Goal: Task Accomplishment & Management: Manage account settings

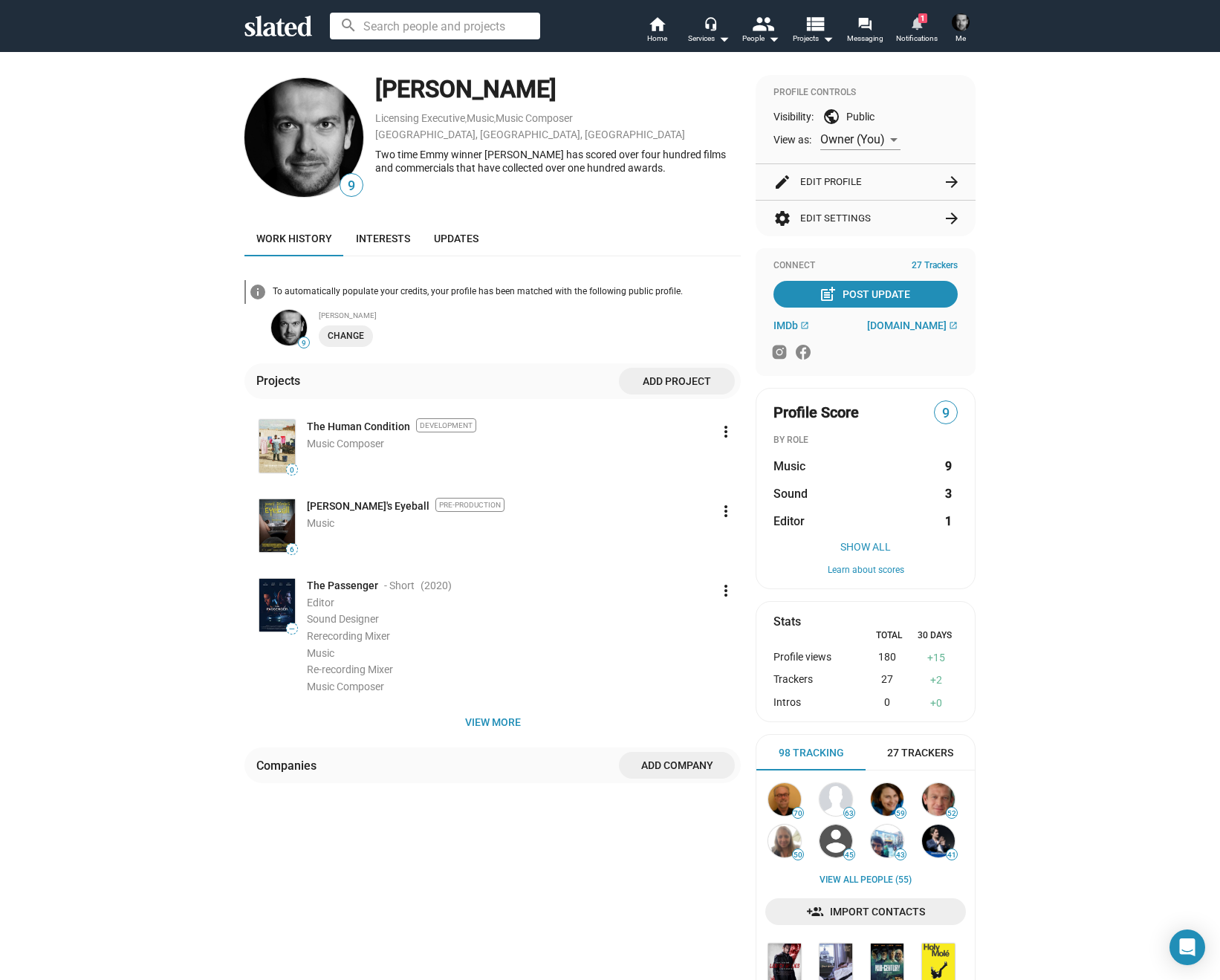
click at [925, 19] on span "1" at bounding box center [922, 18] width 9 height 10
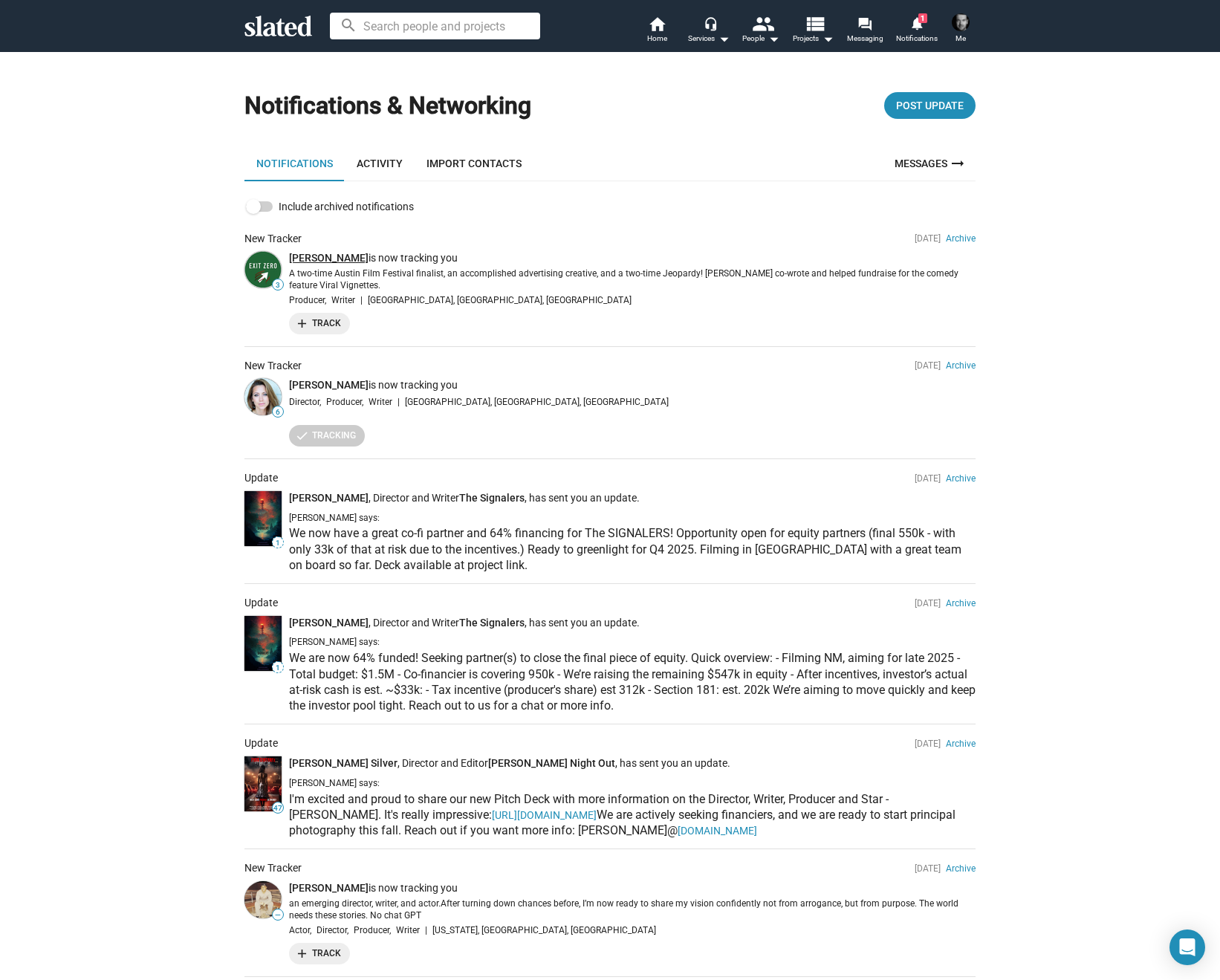
click at [309, 256] on link "Kurt Fried" at bounding box center [329, 258] width 79 height 12
click at [661, 25] on mat-icon "home" at bounding box center [657, 24] width 18 height 18
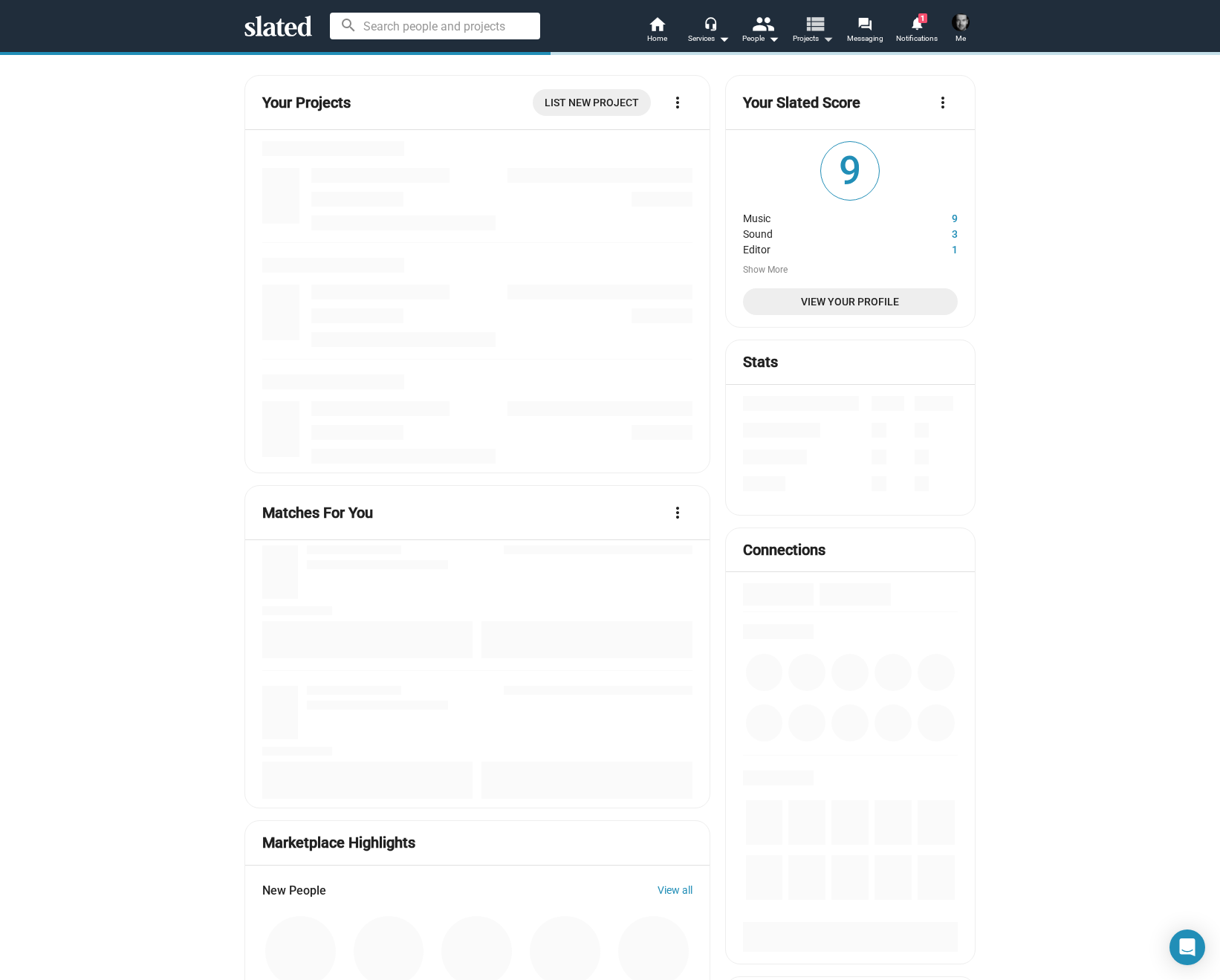
click at [828, 35] on mat-icon "arrow_drop_down" at bounding box center [828, 39] width 18 height 18
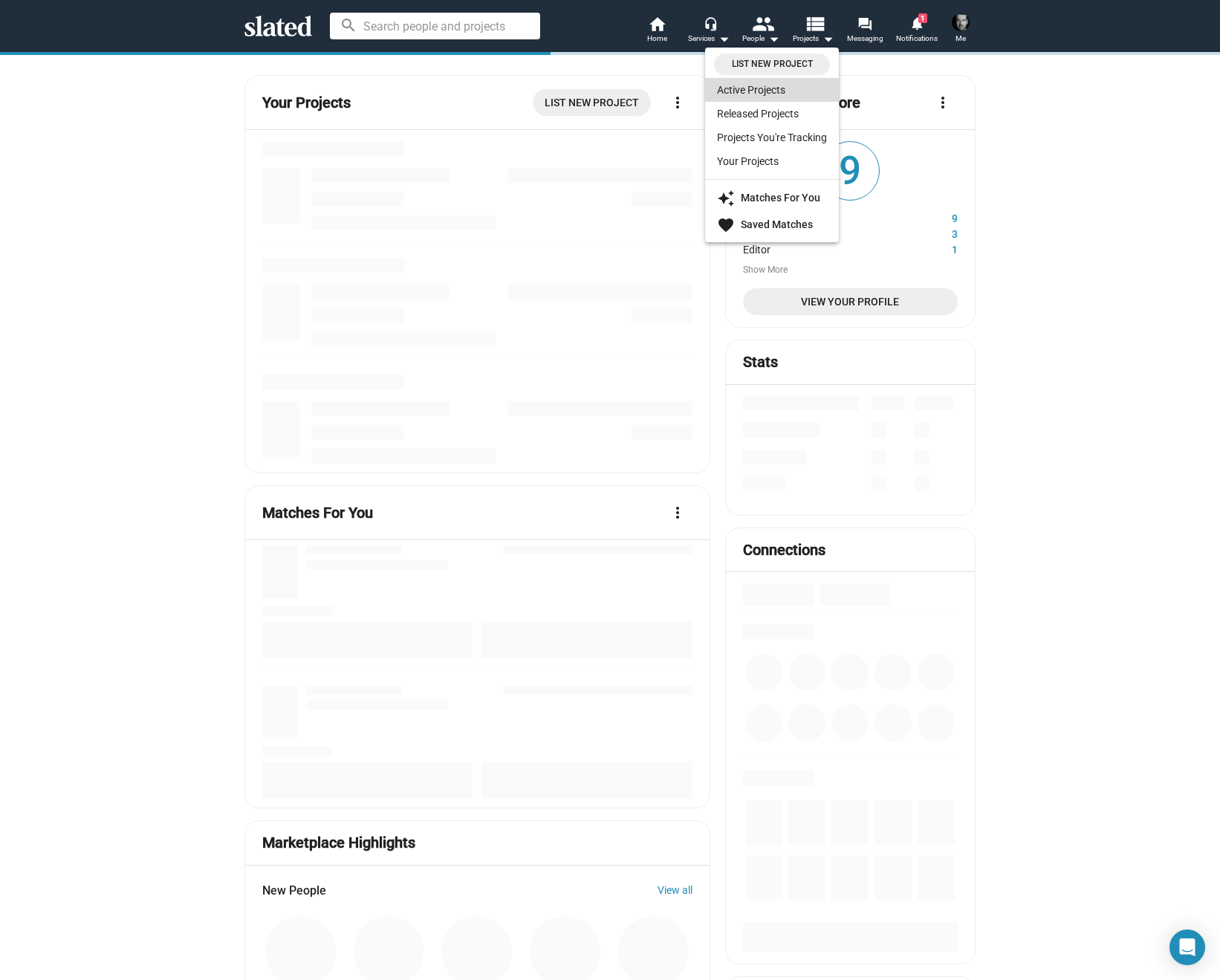
click at [752, 91] on link "Active Projects" at bounding box center [771, 90] width 134 height 24
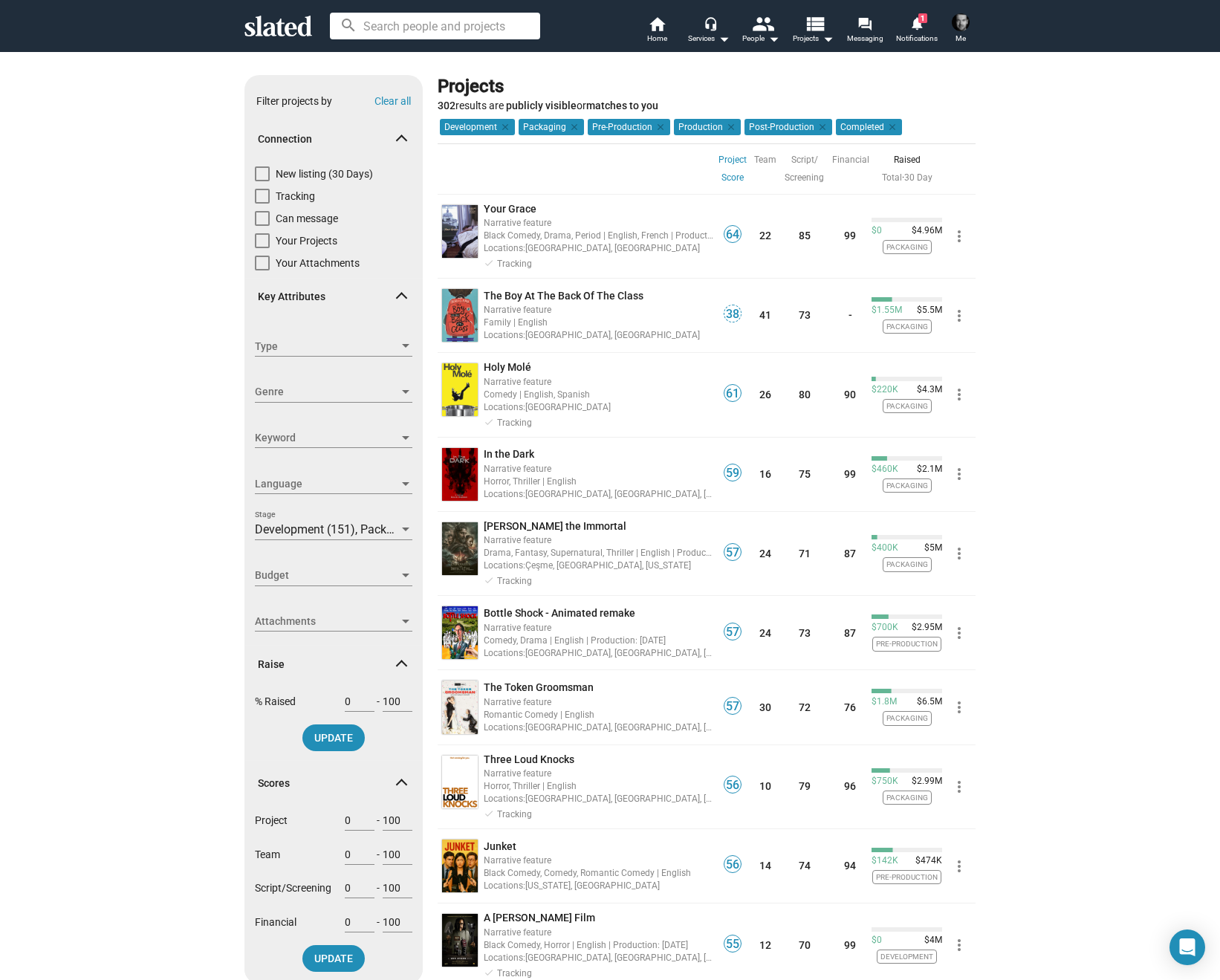
click at [263, 172] on span at bounding box center [262, 173] width 15 height 15
click at [263, 181] on input "New listing (30 Days)" at bounding box center [262, 181] width 1 height 1
checkbox input "true"
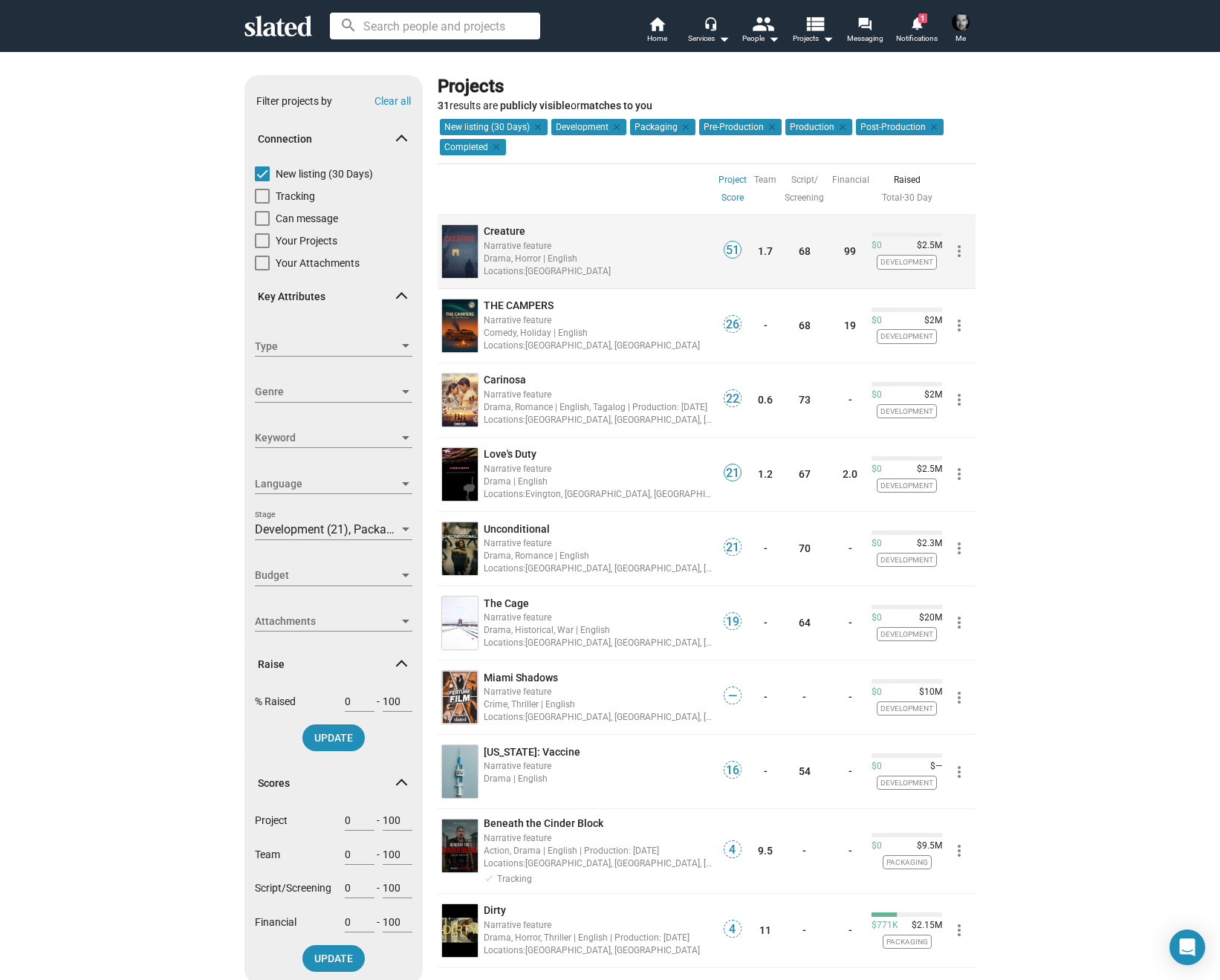
click at [505, 230] on span "Creature" at bounding box center [504, 231] width 42 height 12
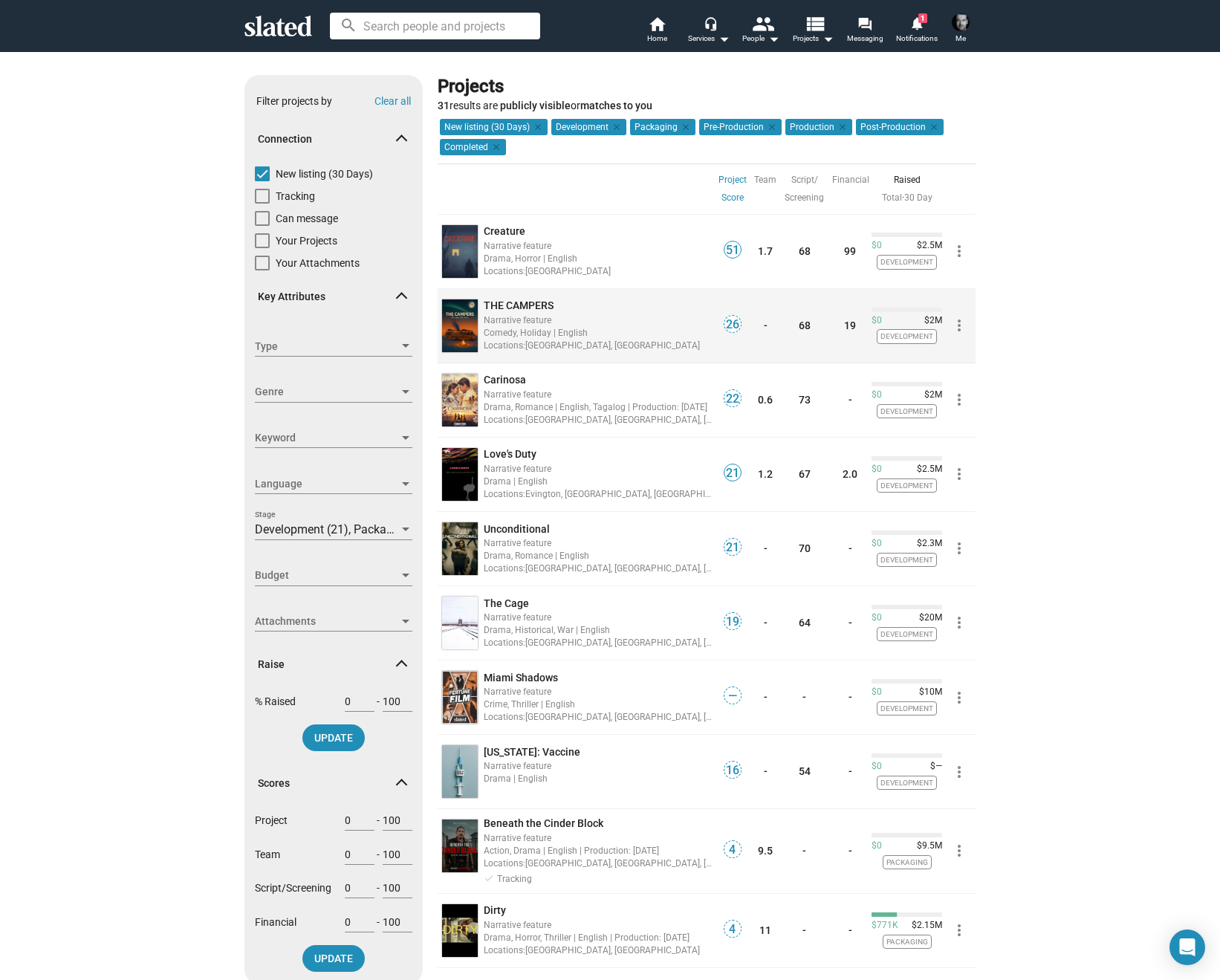
click at [511, 304] on span "THE CAMPERS" at bounding box center [518, 305] width 69 height 12
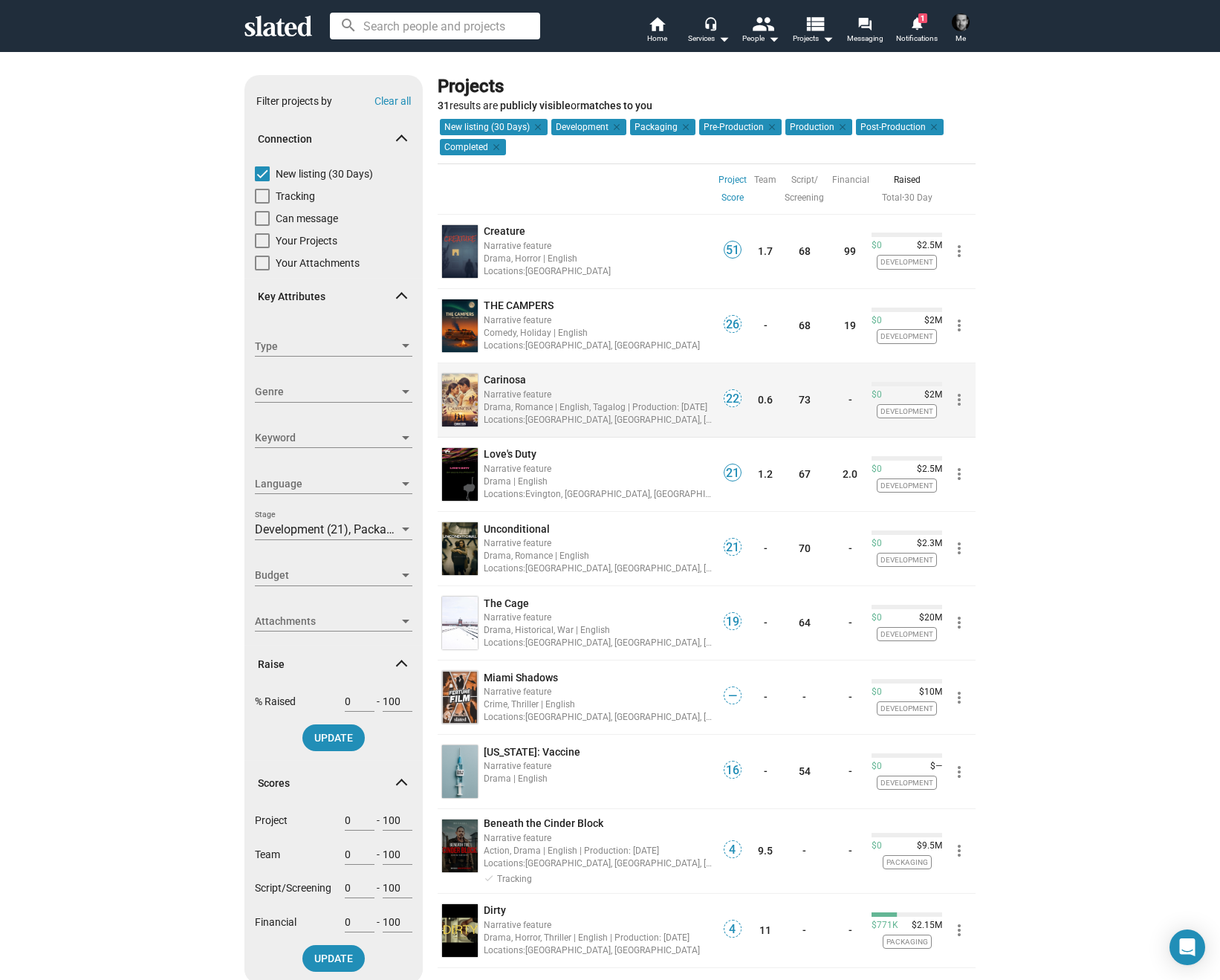
click at [502, 380] on span "Carinosa" at bounding box center [504, 380] width 43 height 12
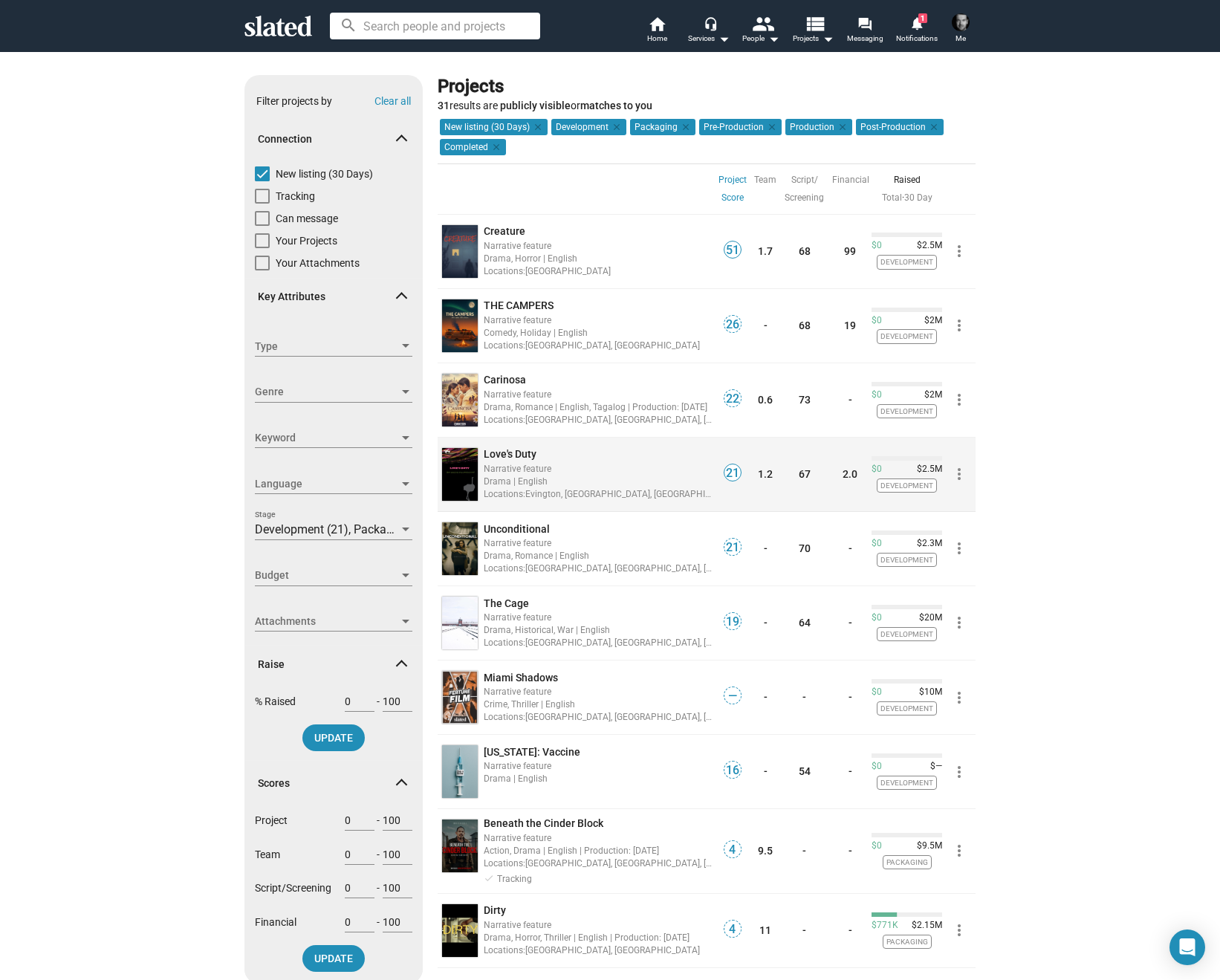
click at [502, 454] on span "Love's Duty" at bounding box center [509, 454] width 53 height 12
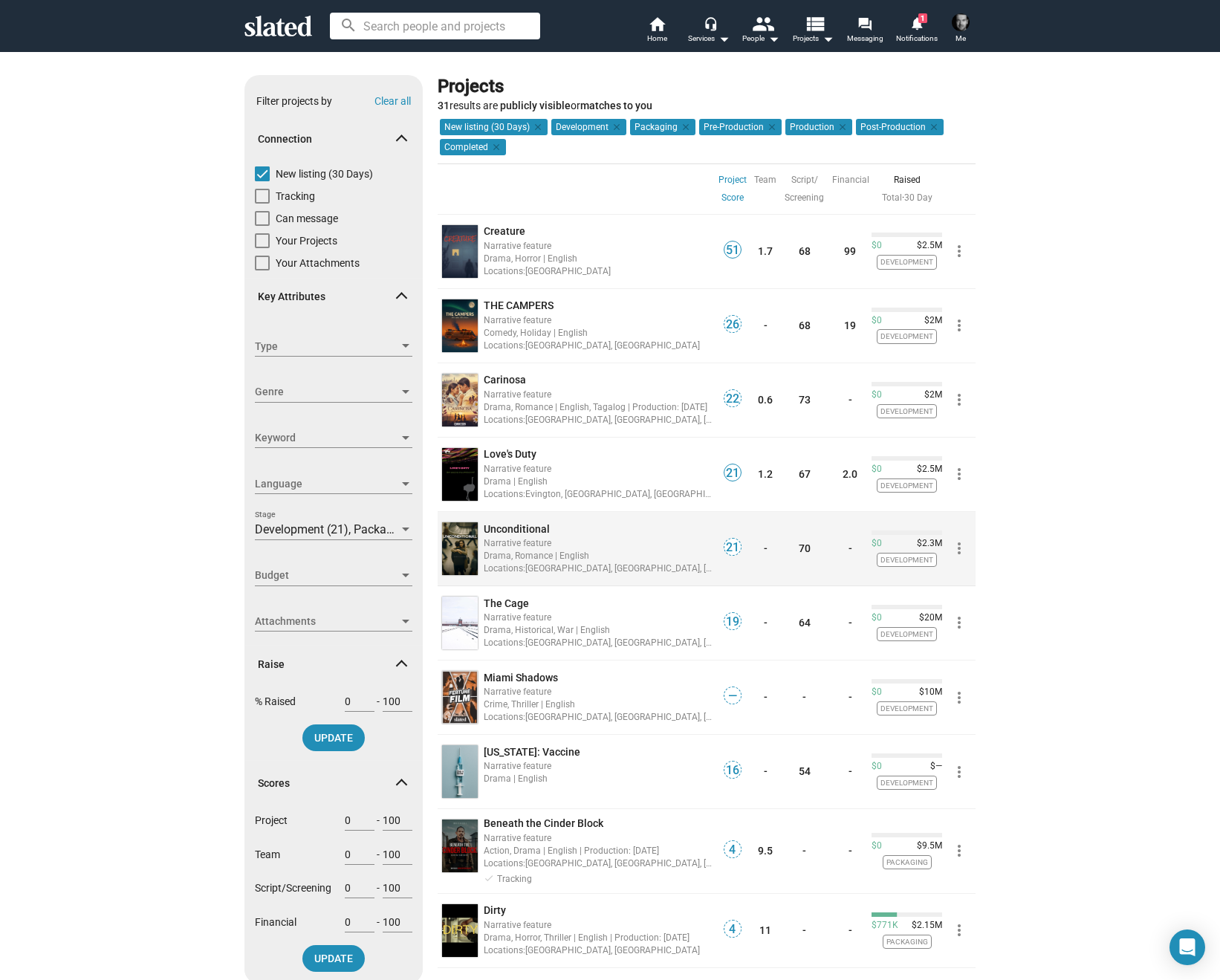
click at [505, 537] on div "Narrative feature" at bounding box center [599, 542] width 230 height 14
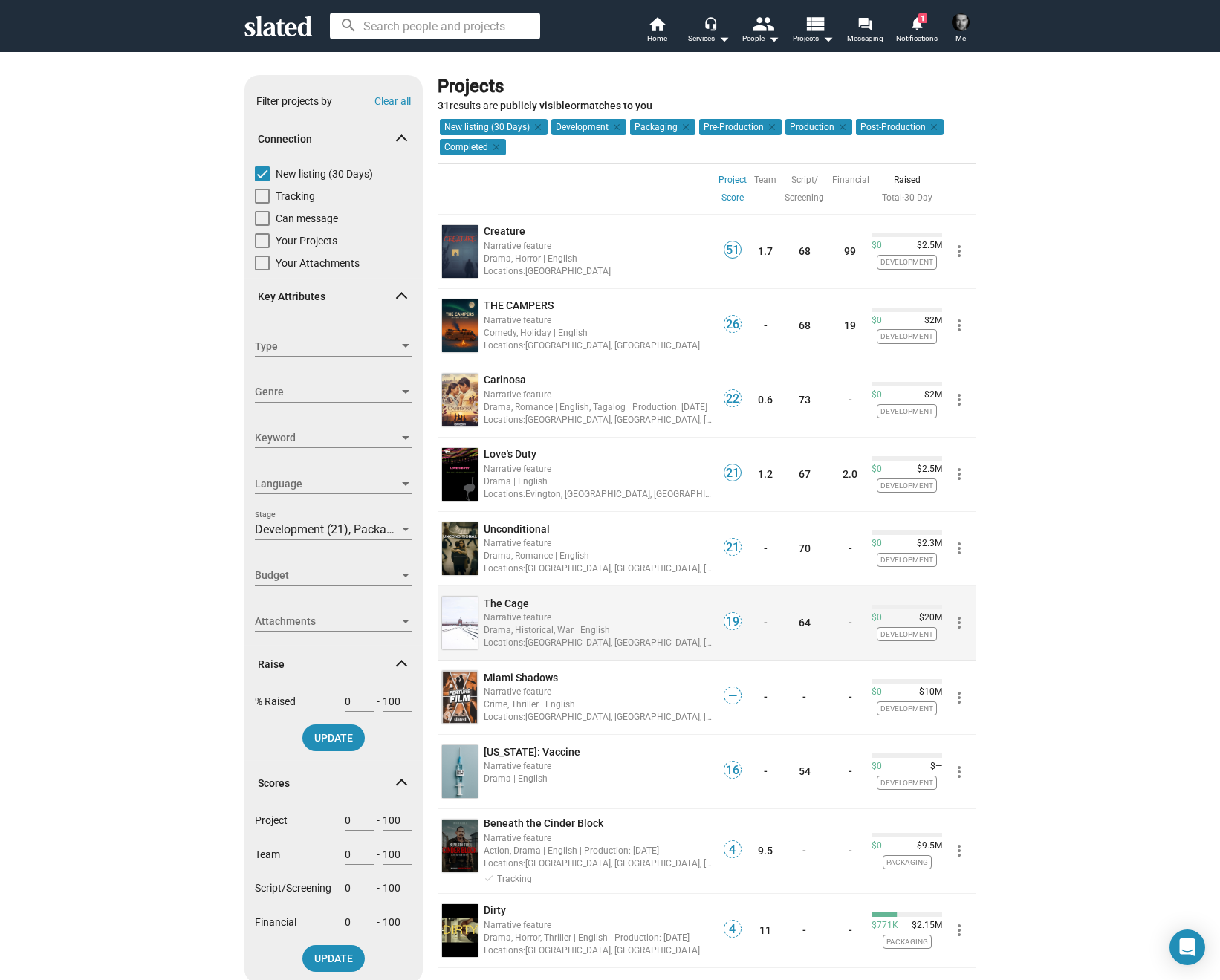
click at [506, 599] on span "The Cage" at bounding box center [506, 603] width 46 height 12
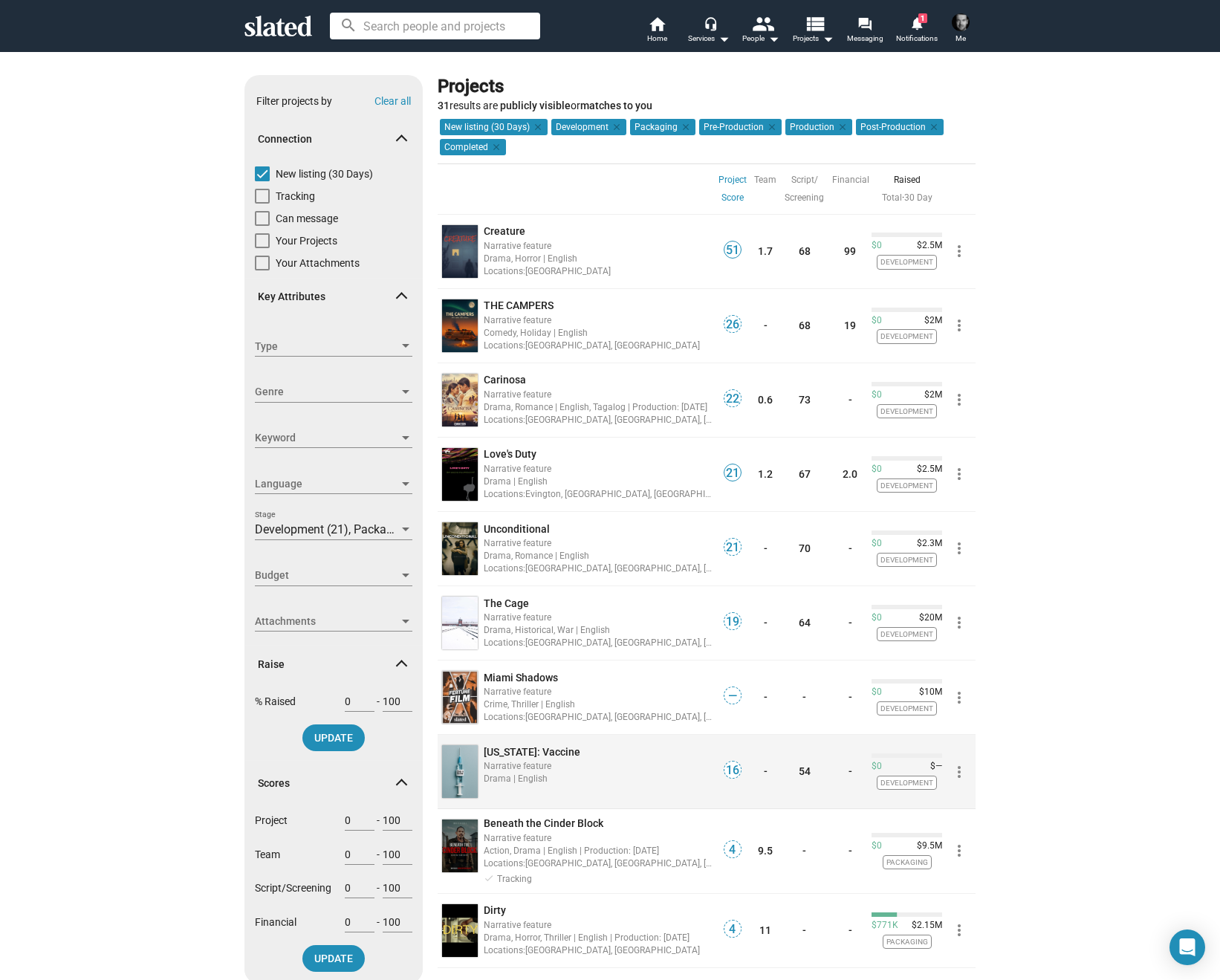
click at [520, 748] on span "Minnesota: Vaccine" at bounding box center [531, 751] width 96 height 12
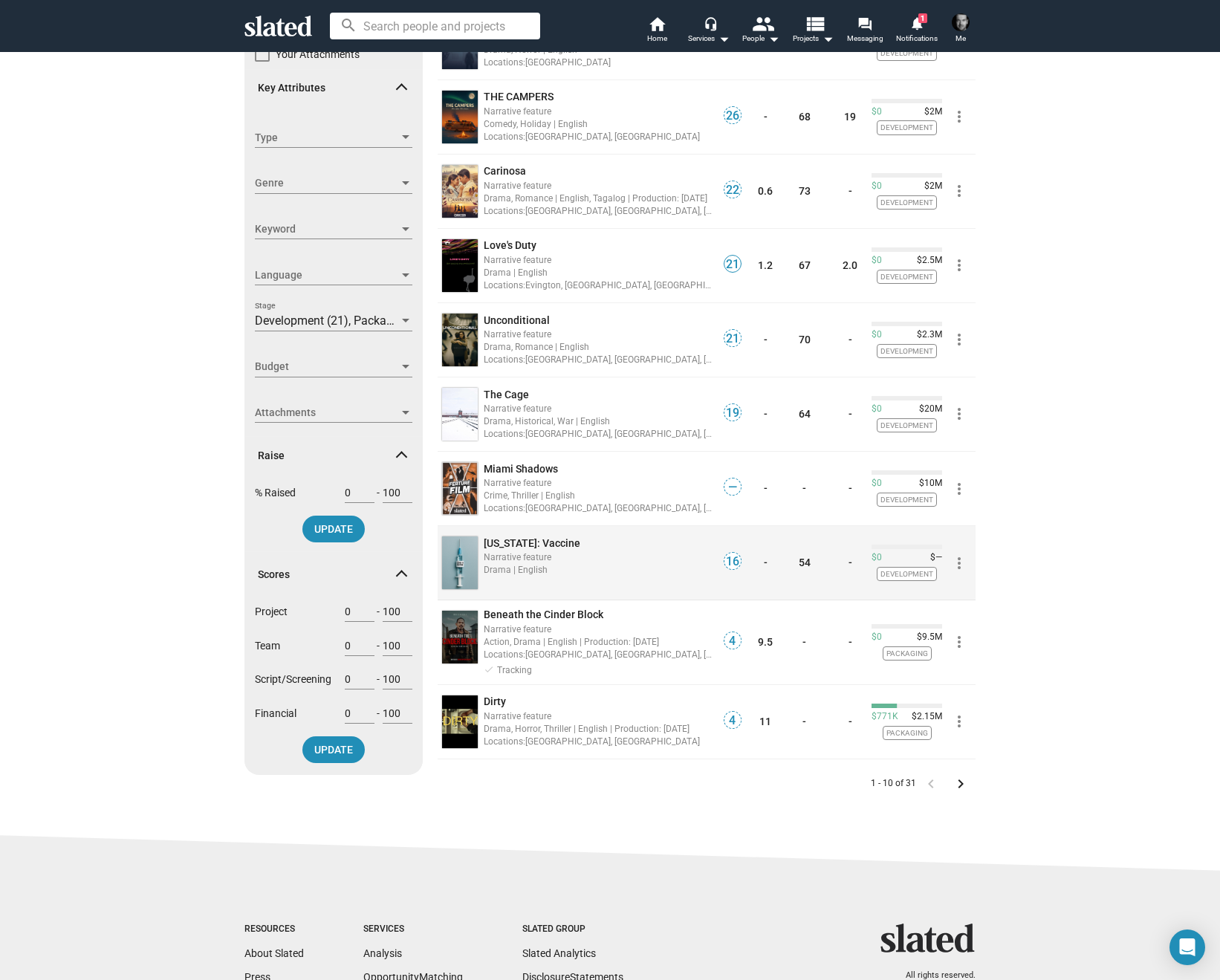
scroll to position [283, 0]
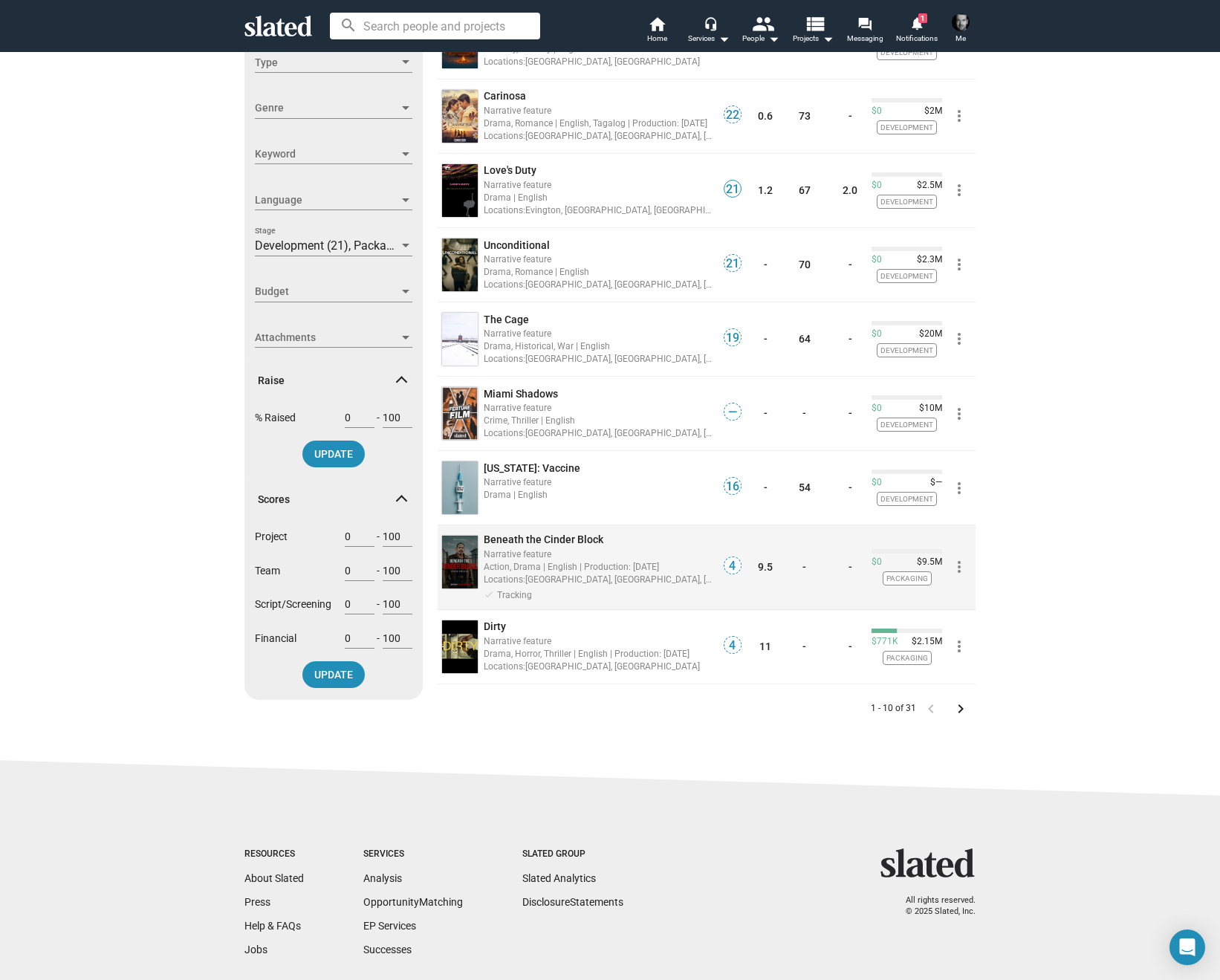
click at [565, 535] on span "Beneath the Cinder Block" at bounding box center [543, 539] width 120 height 12
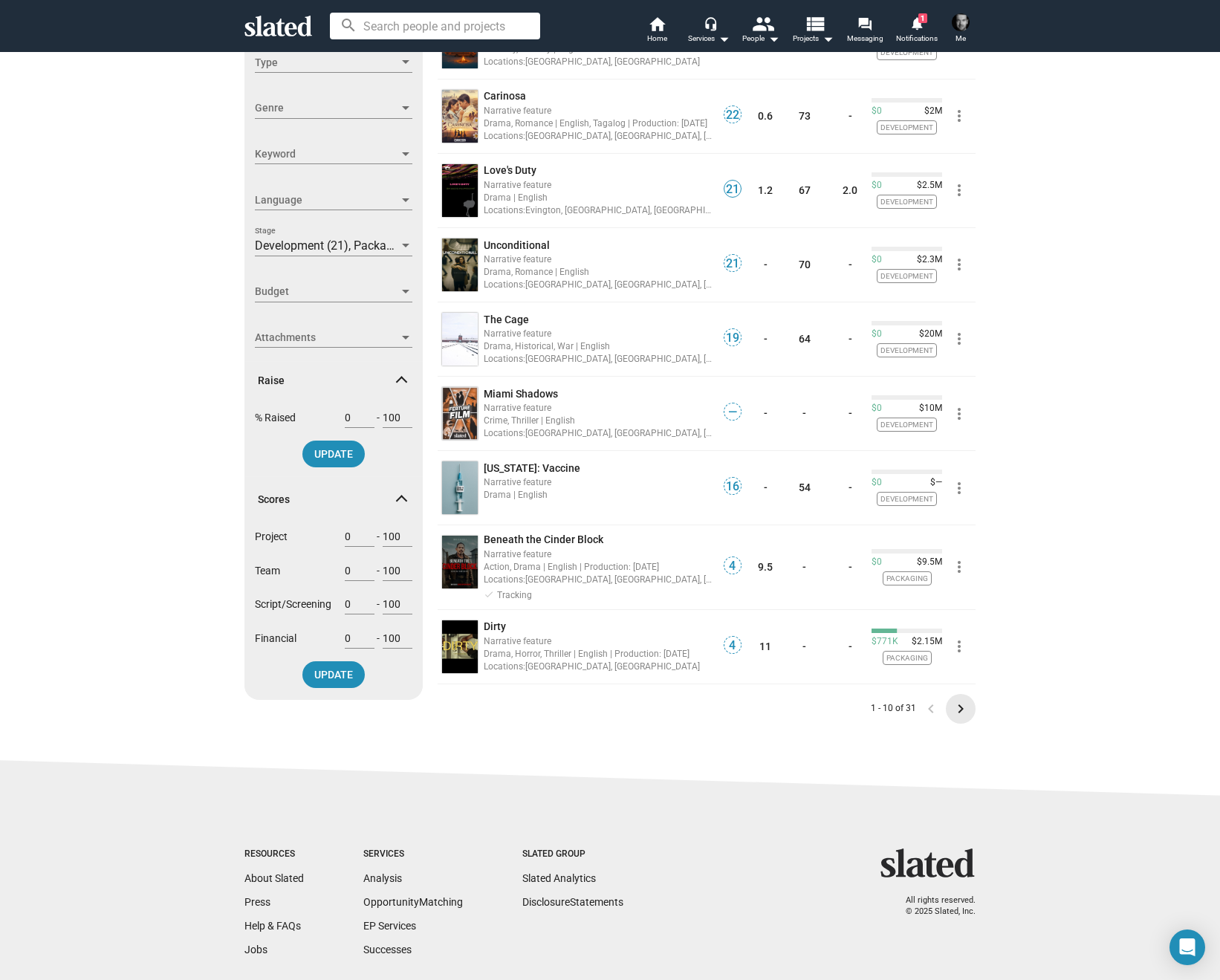
click at [959, 711] on mat-icon "keyboard_arrow_right" at bounding box center [960, 708] width 18 height 18
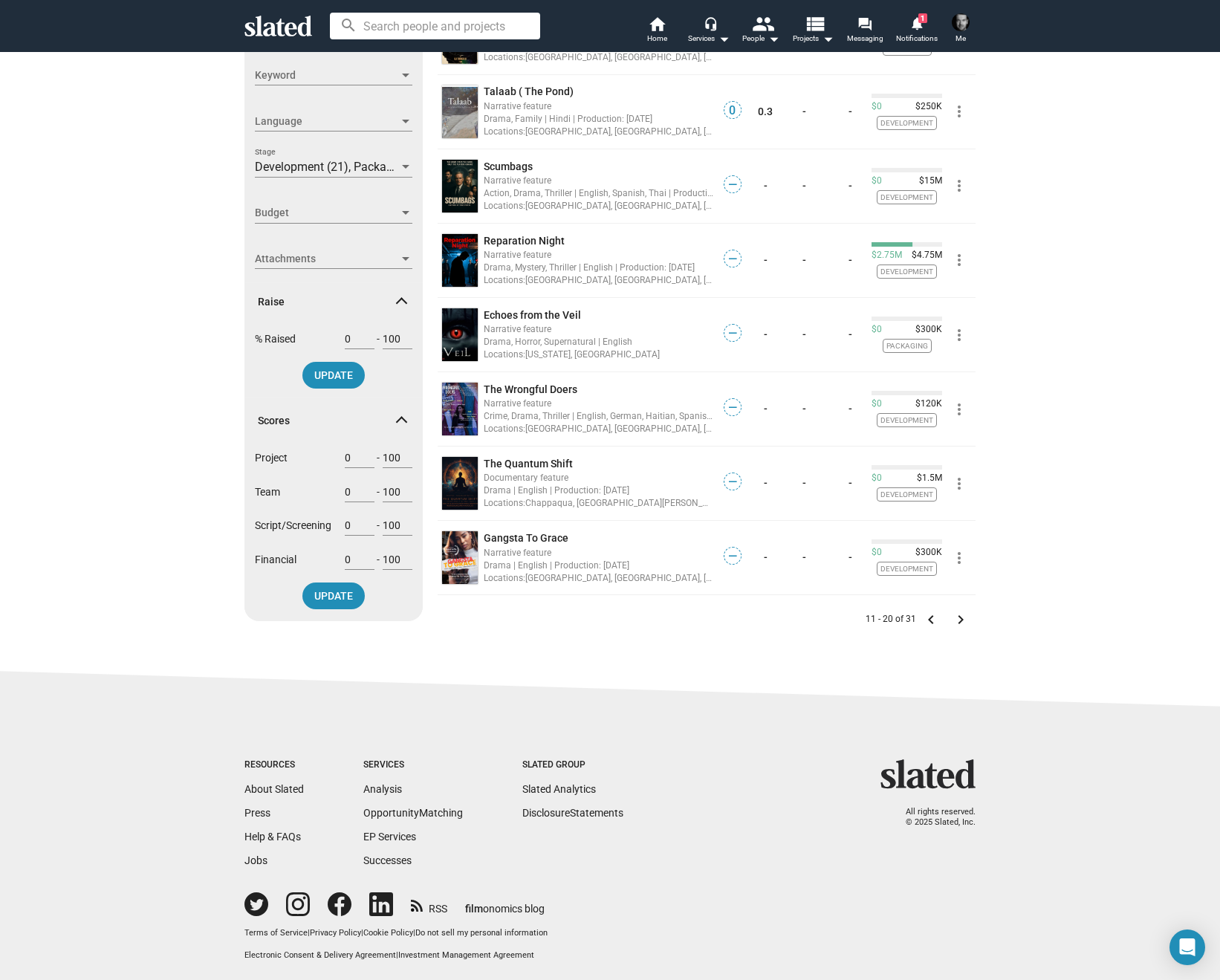
scroll to position [362, 0]
click at [961, 621] on mat-icon "keyboard_arrow_right" at bounding box center [960, 620] width 18 height 18
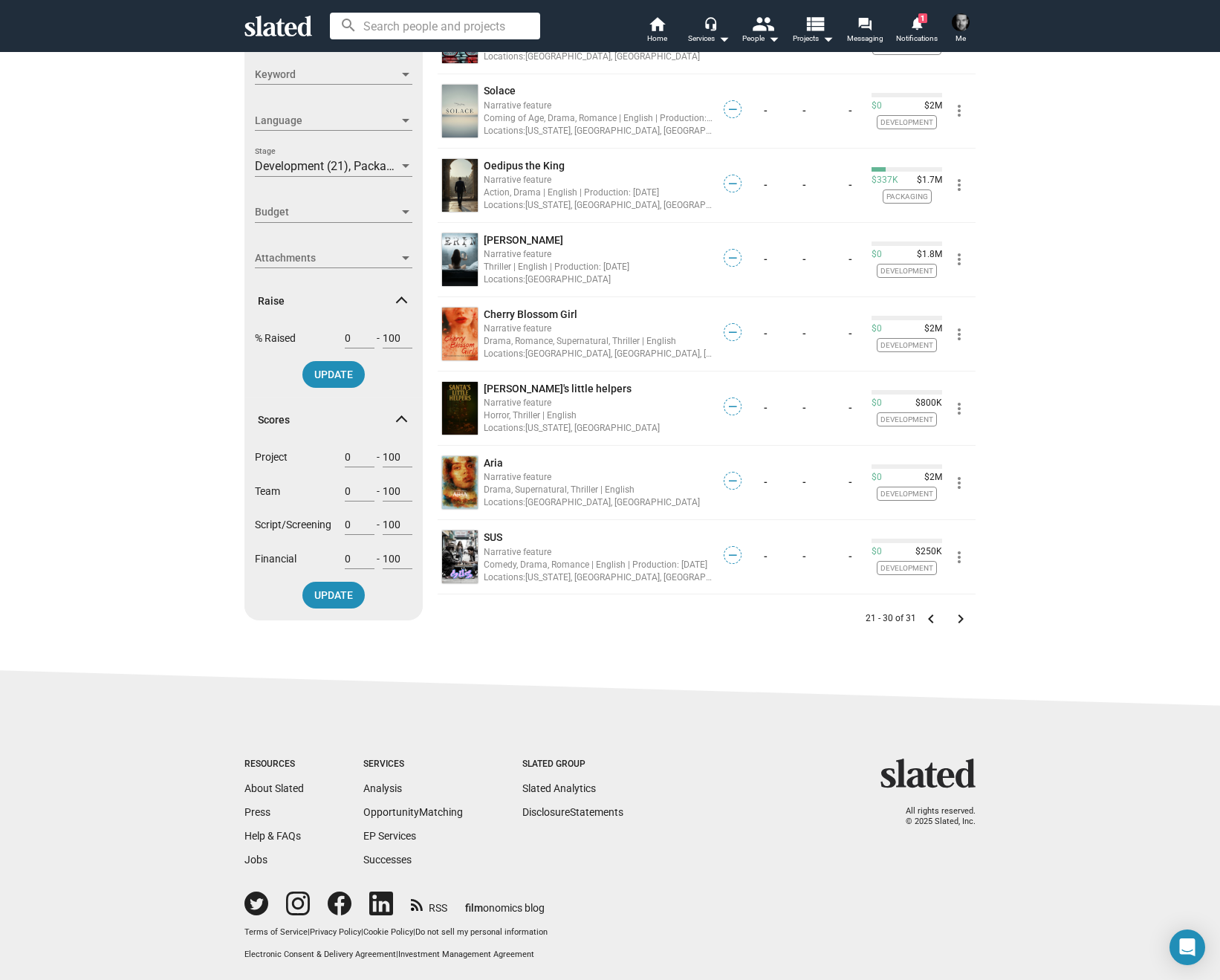
scroll to position [362, 0]
click at [962, 625] on mat-icon "keyboard_arrow_right" at bounding box center [960, 620] width 18 height 18
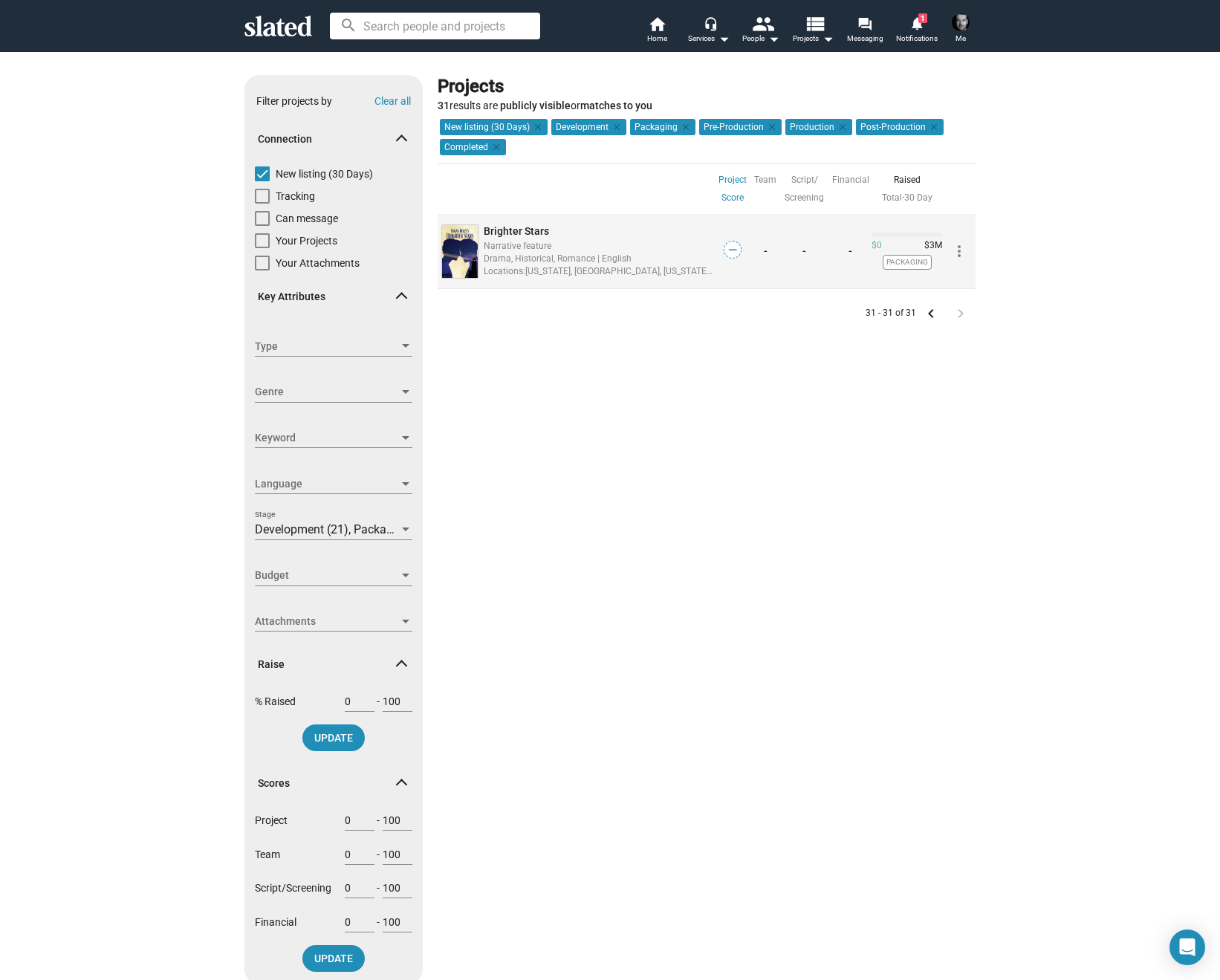
click at [519, 227] on span "Brighter Stars" at bounding box center [516, 231] width 65 height 12
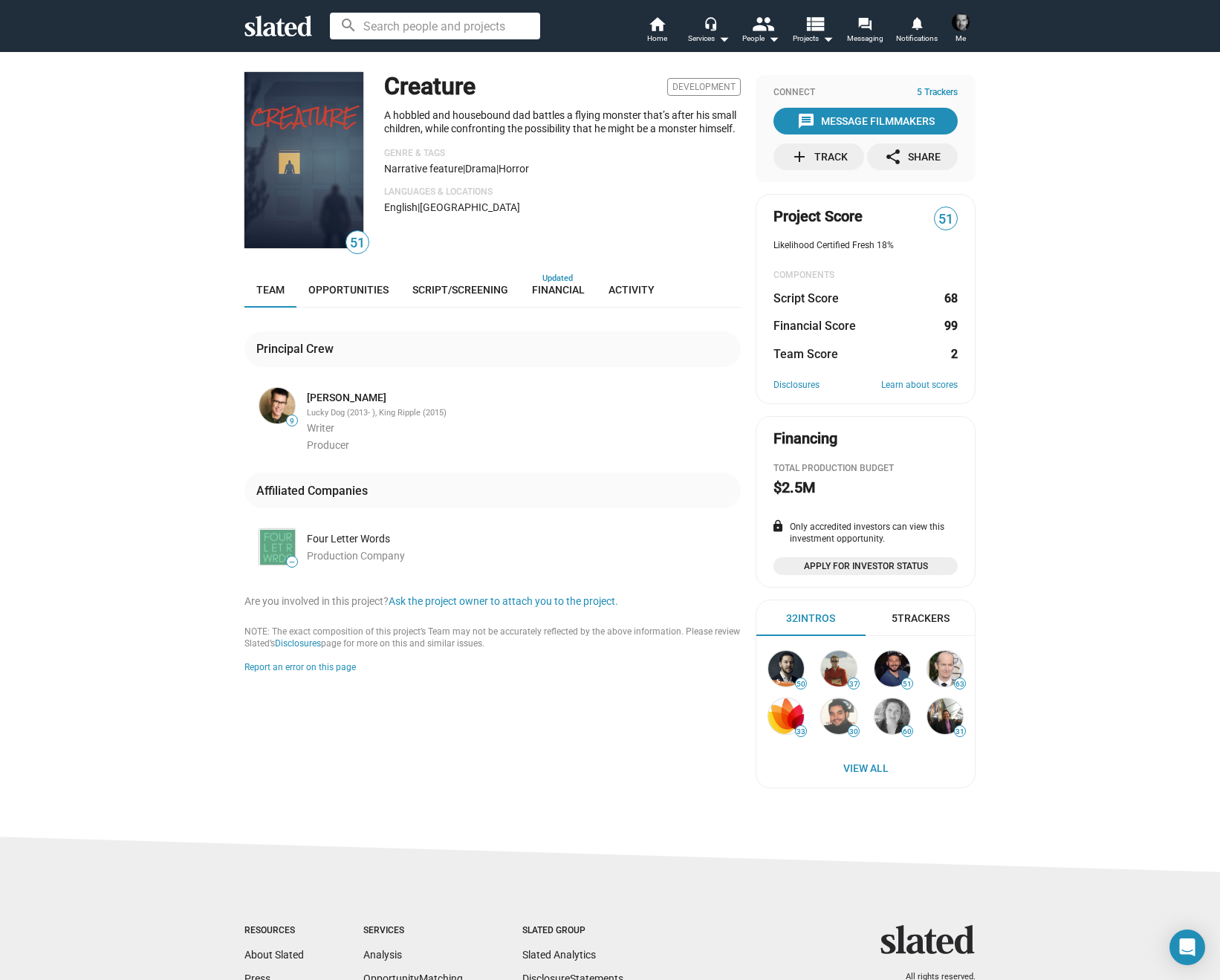
click at [824, 150] on div "add Track" at bounding box center [819, 157] width 57 height 27
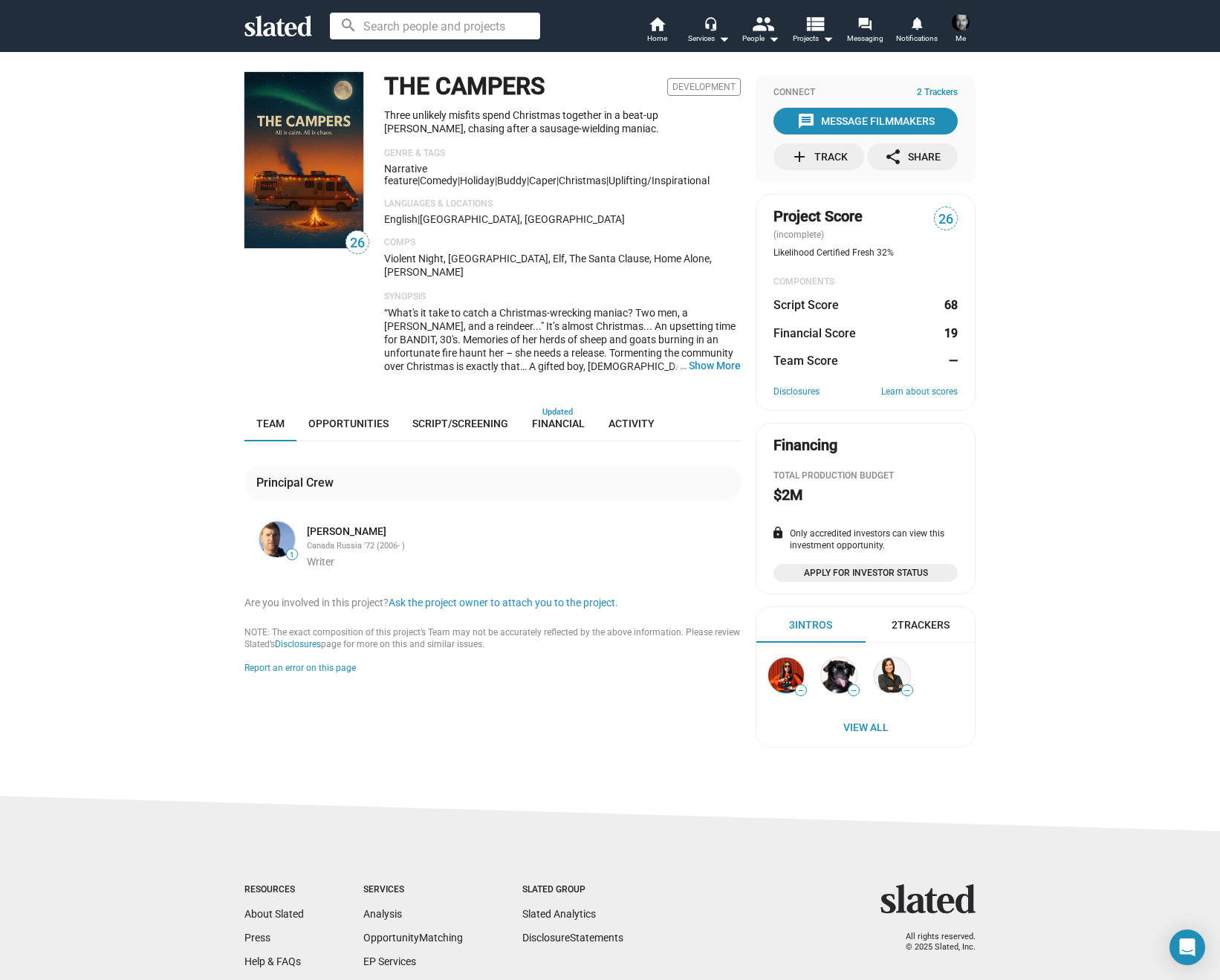
click at [828, 160] on div "add Track" at bounding box center [819, 157] width 57 height 27
